Goal: Check status: Check status

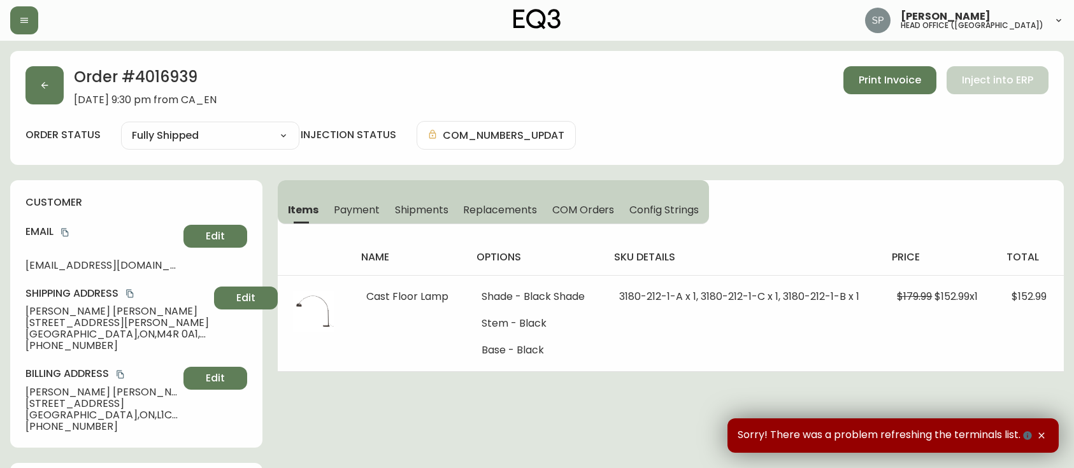
select select "FULLY_SHIPPED"
click at [25, 26] on button "button" at bounding box center [24, 20] width 28 height 28
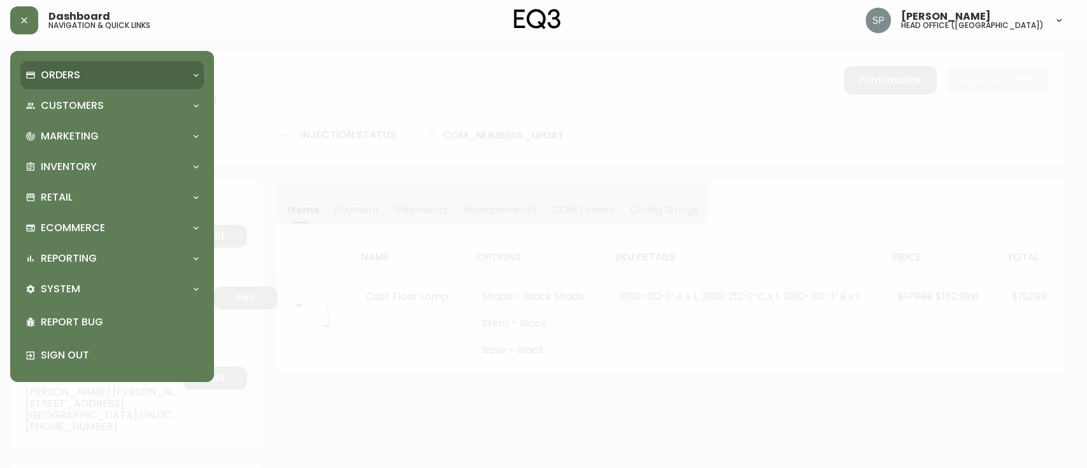
click at [48, 77] on p "Orders" at bounding box center [60, 75] width 39 height 14
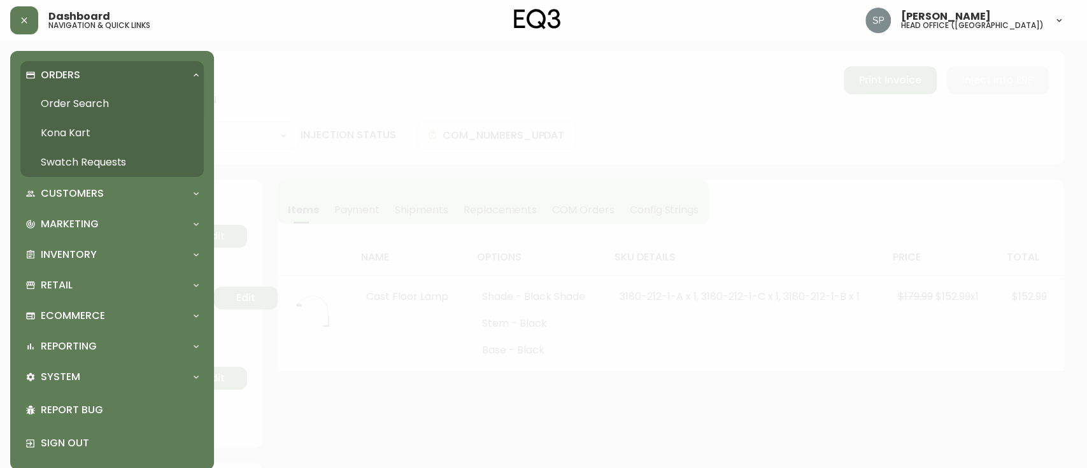
click at [58, 103] on link "Order Search" at bounding box center [111, 103] width 183 height 29
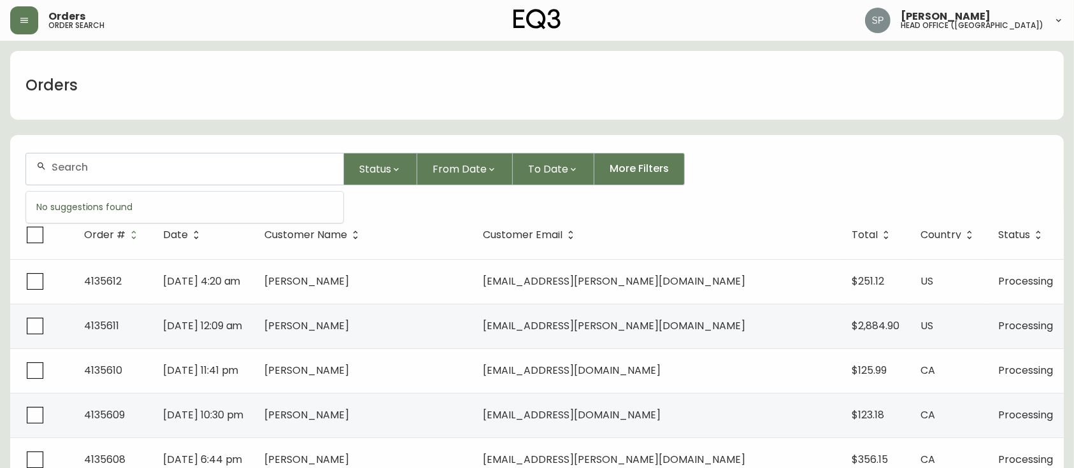
click at [87, 169] on input "text" at bounding box center [193, 167] width 282 height 12
type input "4135003"
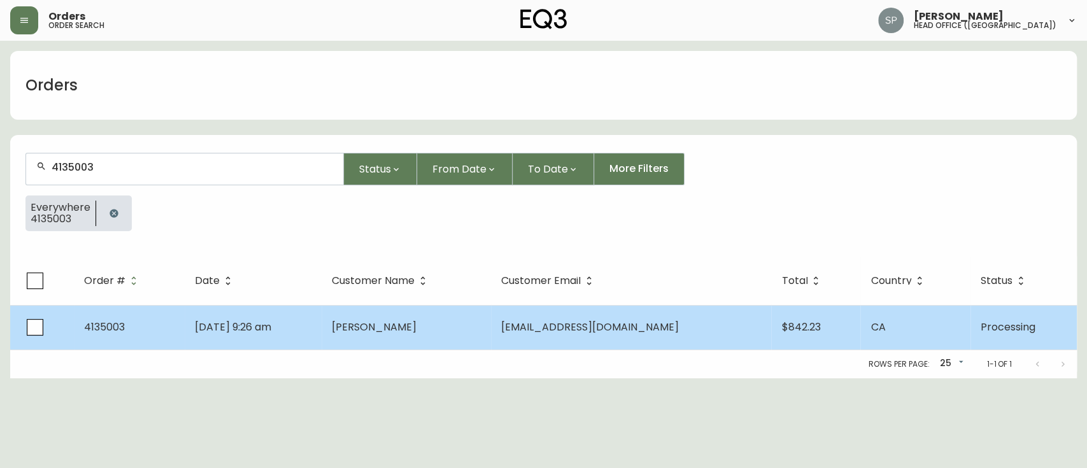
click at [271, 333] on span "[DATE] 9:26 am" at bounding box center [233, 327] width 76 height 15
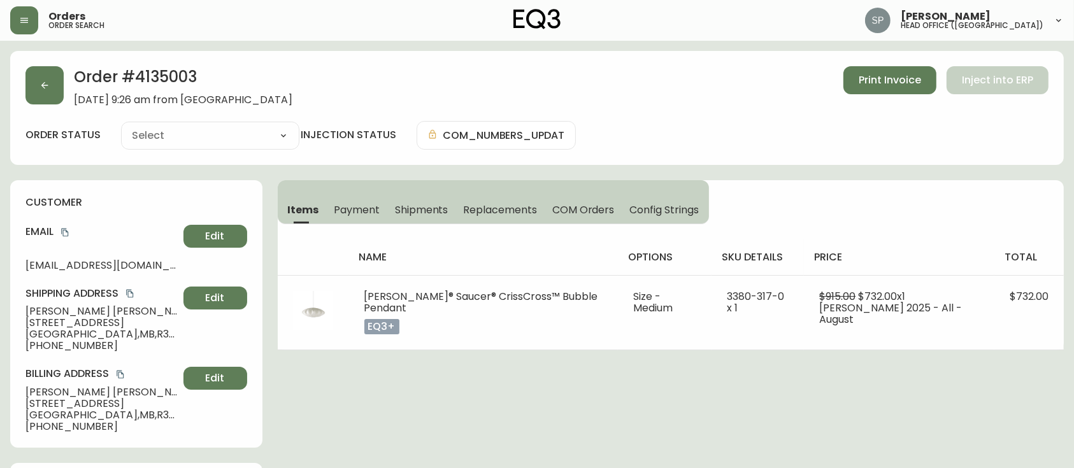
type input "Processing"
select select "PROCESSING"
